Goal: Entertainment & Leisure: Consume media (video, audio)

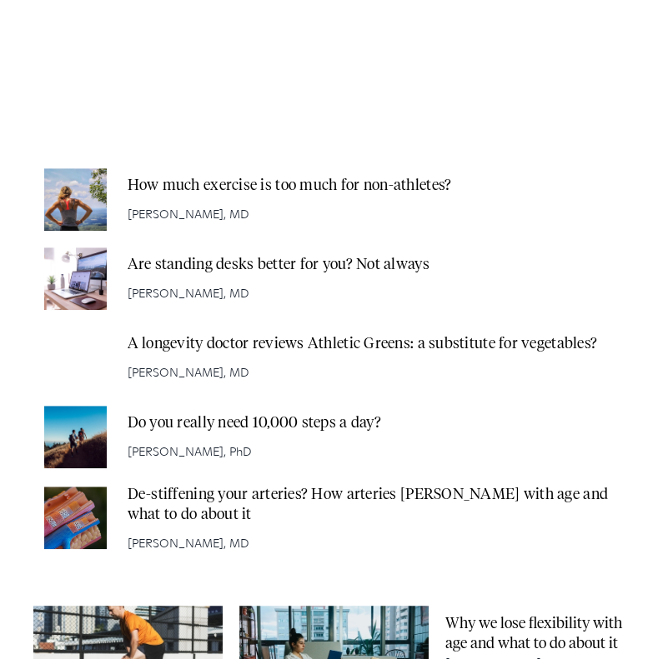
scroll to position [583, 0]
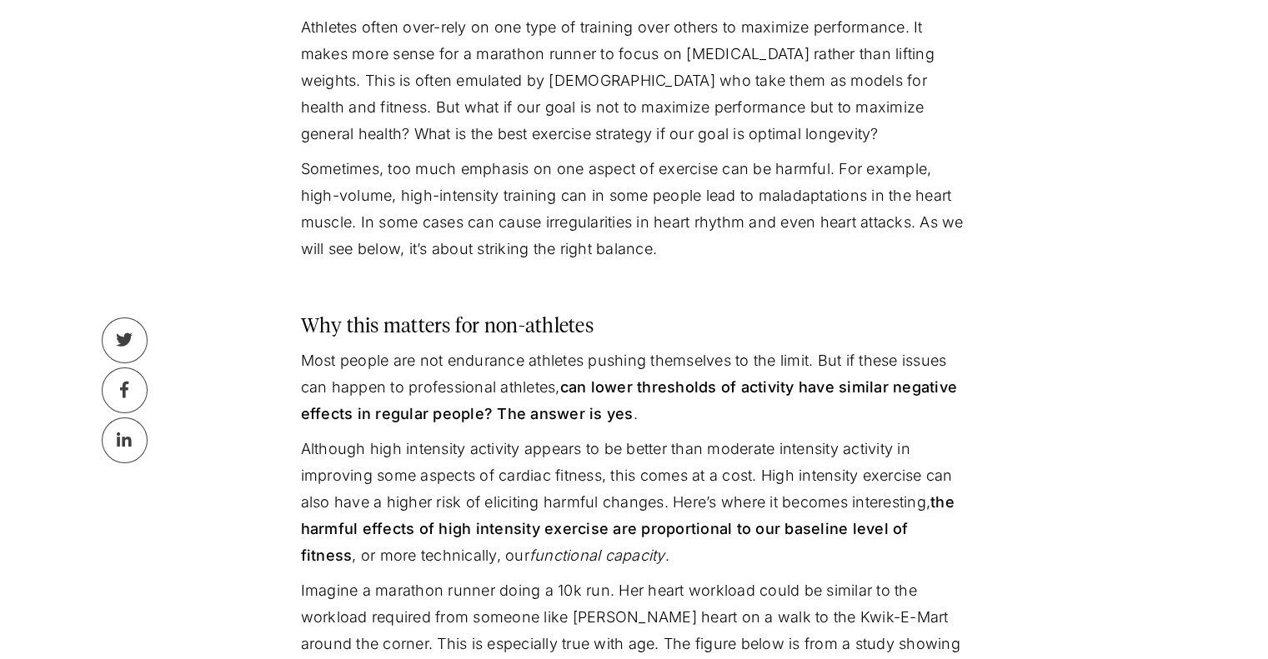
scroll to position [917, 0]
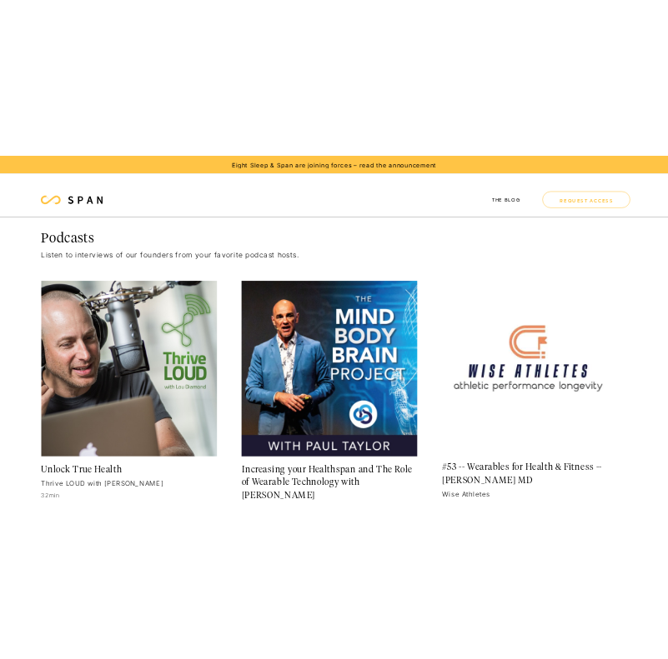
scroll to position [168, 0]
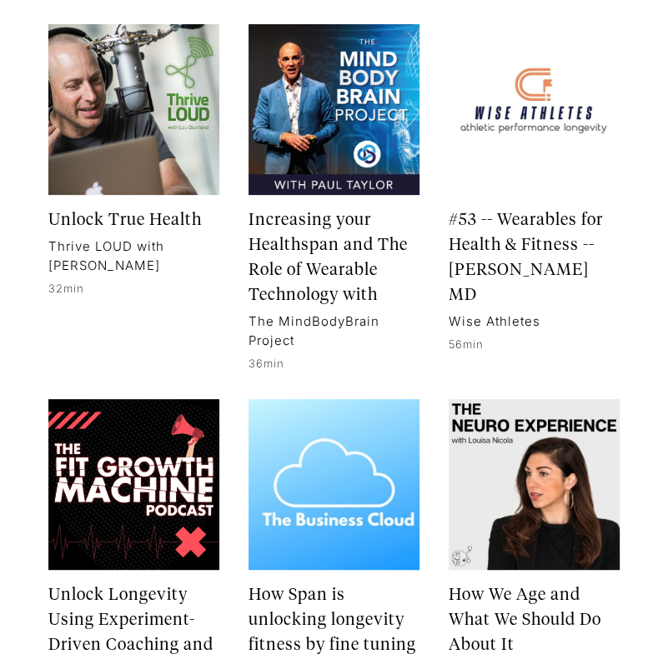
scroll to position [584, 0]
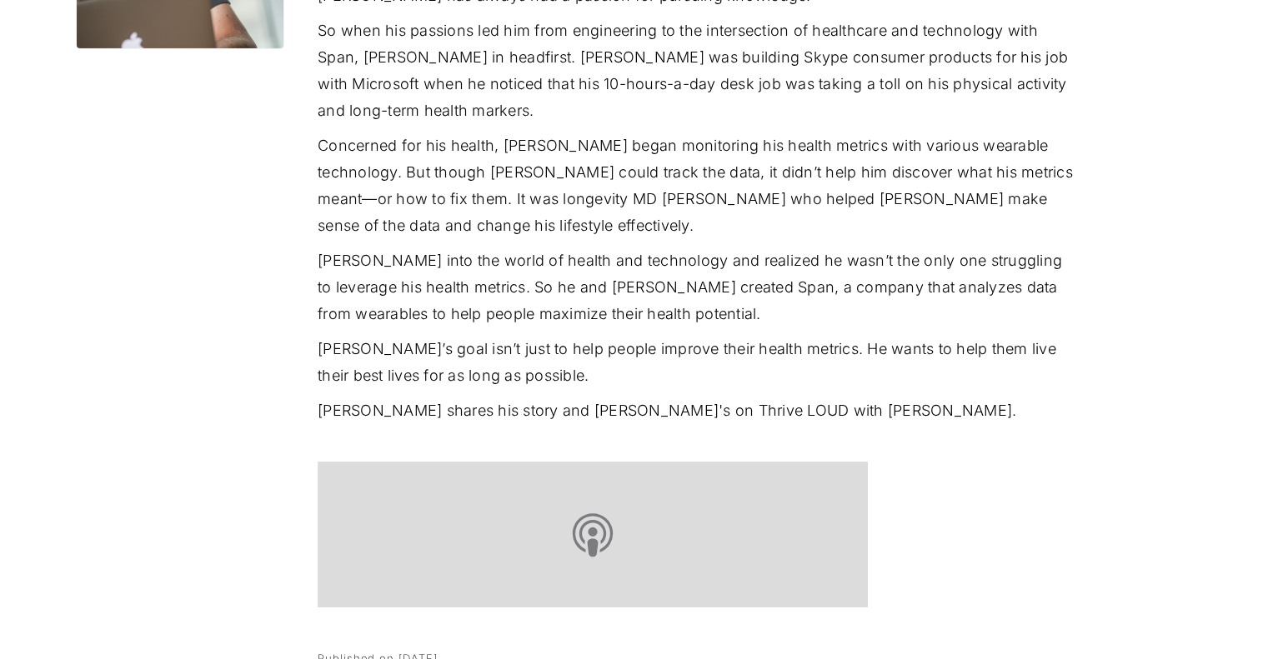
scroll to position [333, 0]
